Goal: Find specific page/section: Find specific page/section

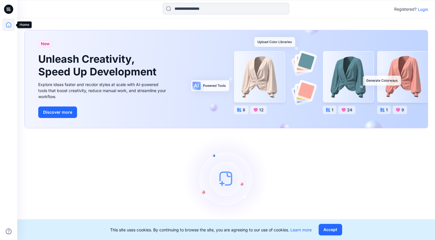
click at [8, 22] on icon at bounding box center [8, 24] width 13 height 13
click at [427, 11] on p "Login" at bounding box center [423, 9] width 10 height 6
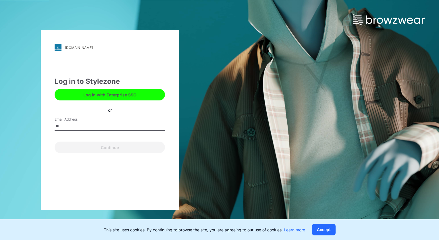
type input "**********"
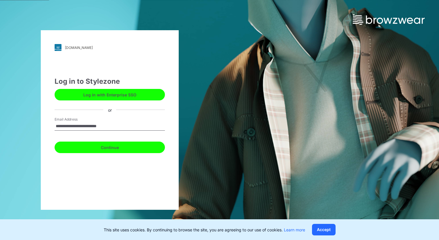
click at [116, 144] on button "Continue" at bounding box center [110, 146] width 110 height 11
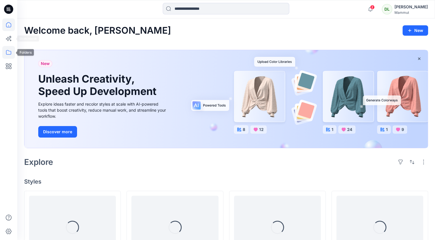
click at [8, 55] on icon at bounding box center [8, 52] width 13 height 13
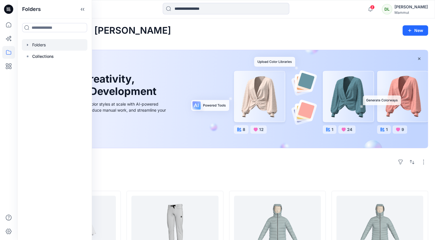
click at [66, 48] on div at bounding box center [55, 44] width 66 height 11
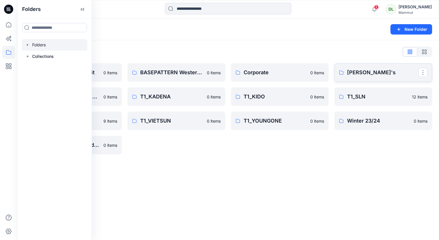
click at [360, 74] on p "[PERSON_NAME]'s" at bounding box center [382, 72] width 71 height 8
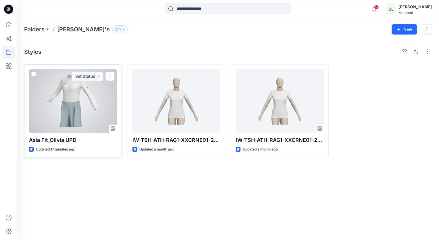
click at [82, 109] on div at bounding box center [73, 100] width 88 height 63
click at [75, 97] on div at bounding box center [73, 100] width 88 height 63
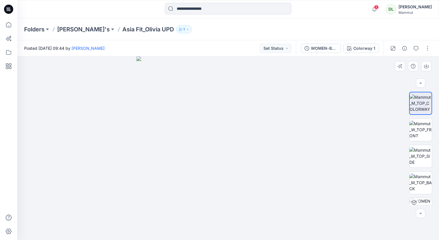
scroll to position [42, 0]
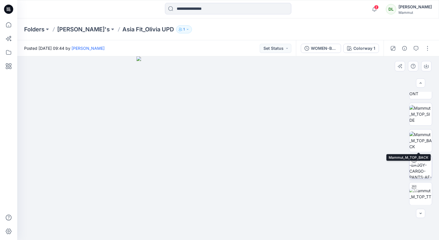
click at [425, 170] on img at bounding box center [421, 167] width 22 height 22
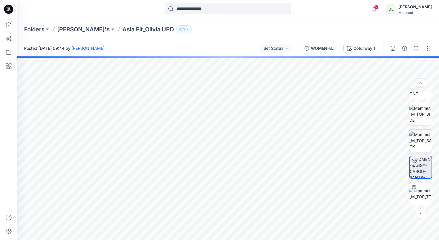
click at [418, 143] on img at bounding box center [421, 140] width 22 height 18
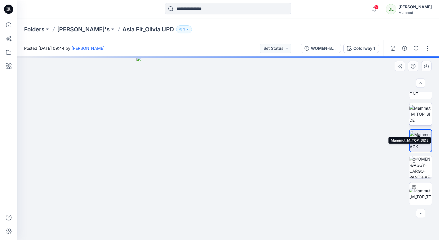
scroll to position [0, 0]
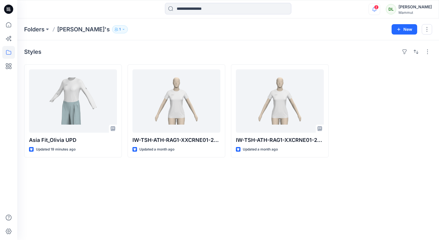
click at [369, 7] on icon "button" at bounding box center [374, 8] width 11 height 11
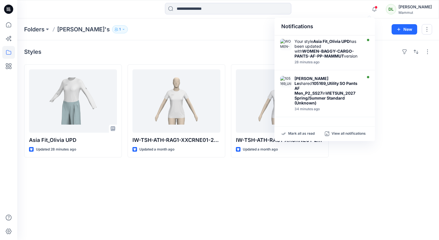
drag, startPoint x: 374, startPoint y: 43, endPoint x: 374, endPoint y: 47, distance: 3.5
click at [374, 47] on div "Your style Asia Fit_Olivia UPD has been updated with WOMEN-BAGGY-CARGO-PANTS-AF…" at bounding box center [325, 78] width 101 height 86
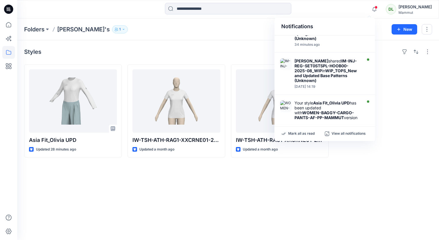
scroll to position [66, 0]
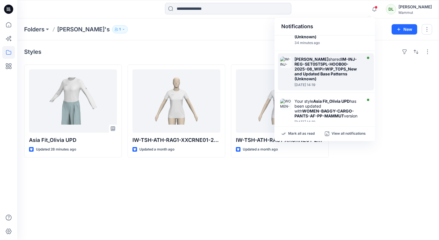
click at [343, 66] on strong "WIP_TOPS_New and Updated Base Patterns (Unknown)" at bounding box center [326, 73] width 62 height 15
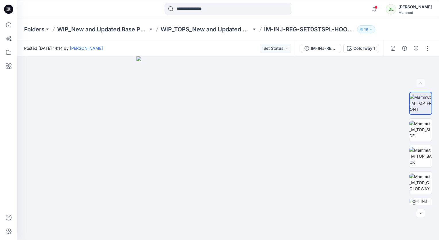
scroll to position [66, 0]
